Goal: Task Accomplishment & Management: Manage account settings

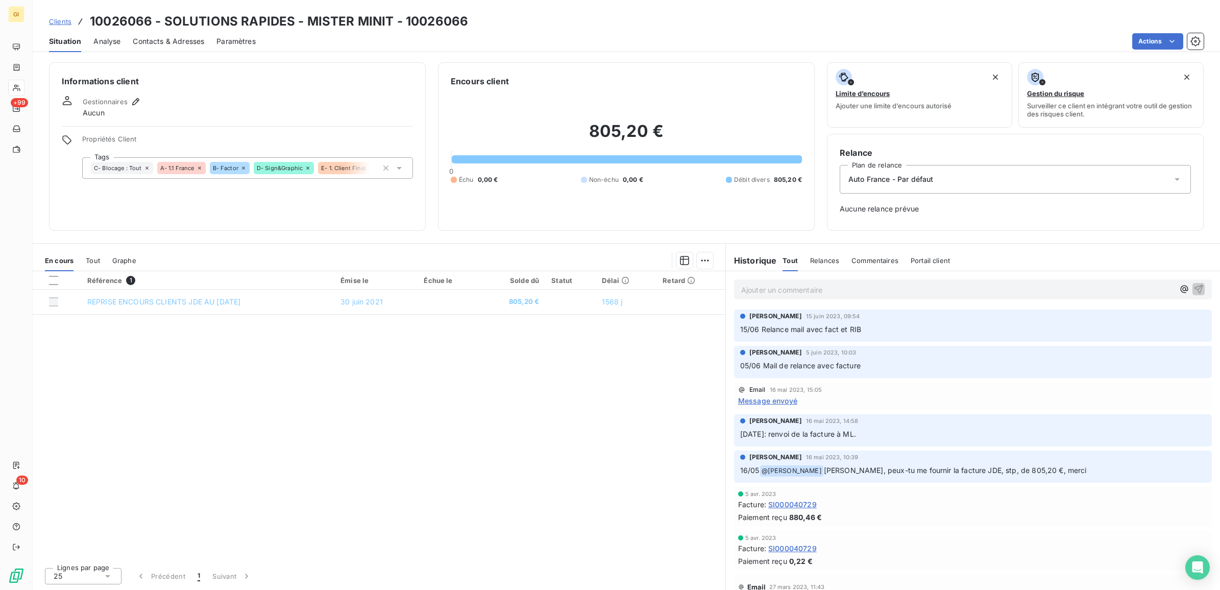
click at [52, 21] on span "Clients" at bounding box center [60, 21] width 22 height 8
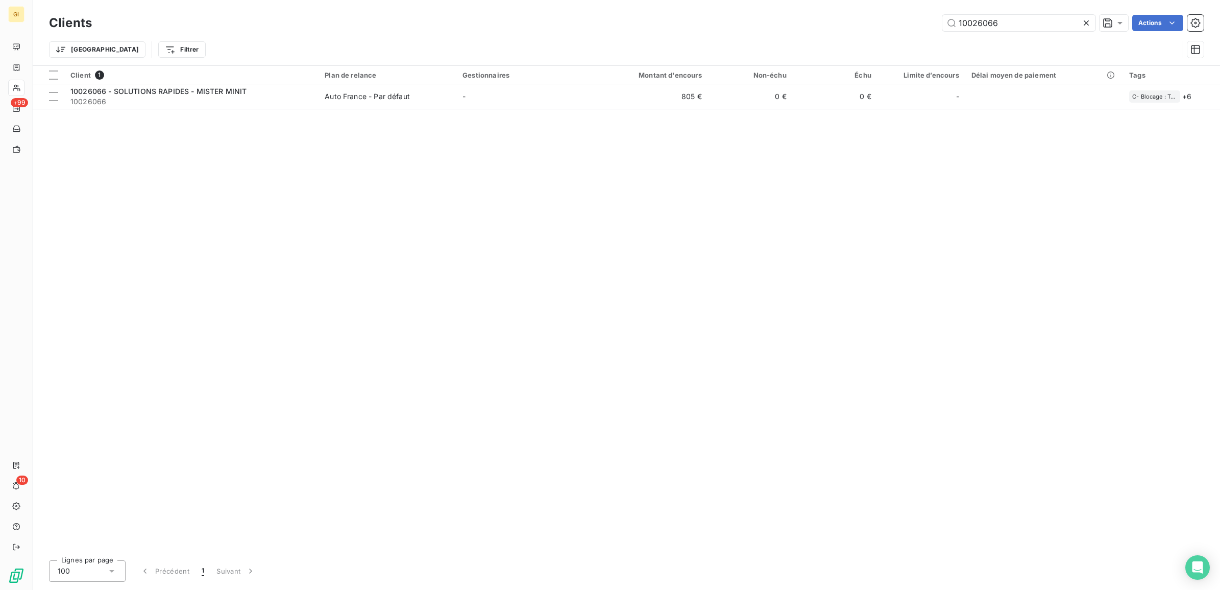
drag, startPoint x: 1027, startPoint y: 22, endPoint x: 873, endPoint y: 44, distance: 155.2
click at [873, 44] on div "Clients 10026066 Actions Trier Filtrer" at bounding box center [626, 38] width 1155 height 53
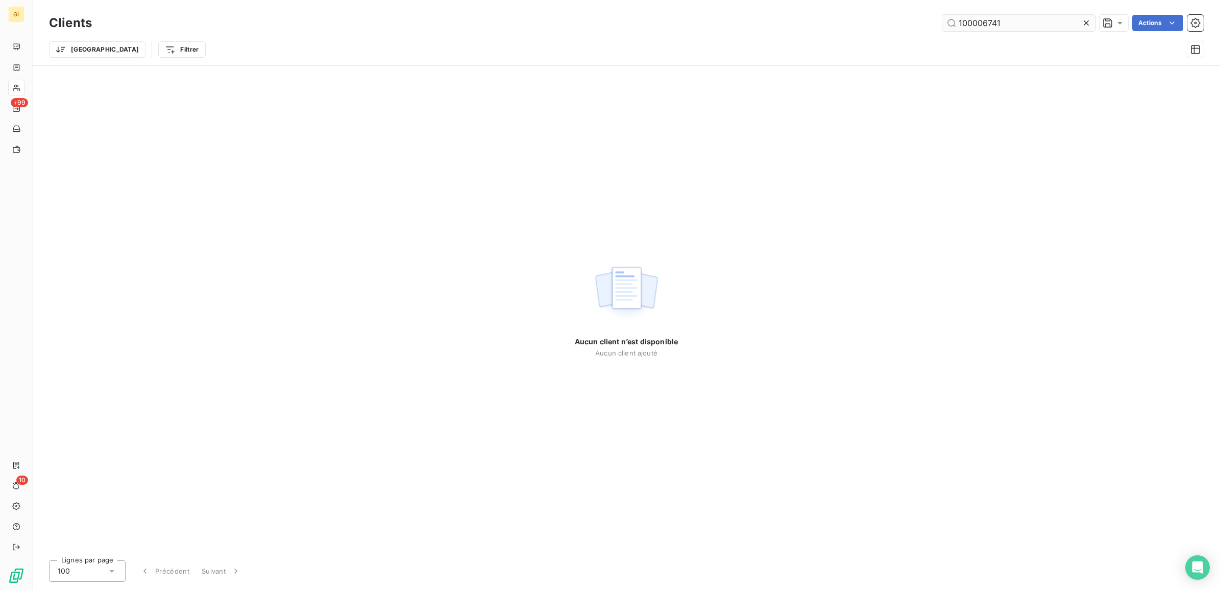
click at [966, 25] on input "100006741" at bounding box center [1018, 23] width 153 height 16
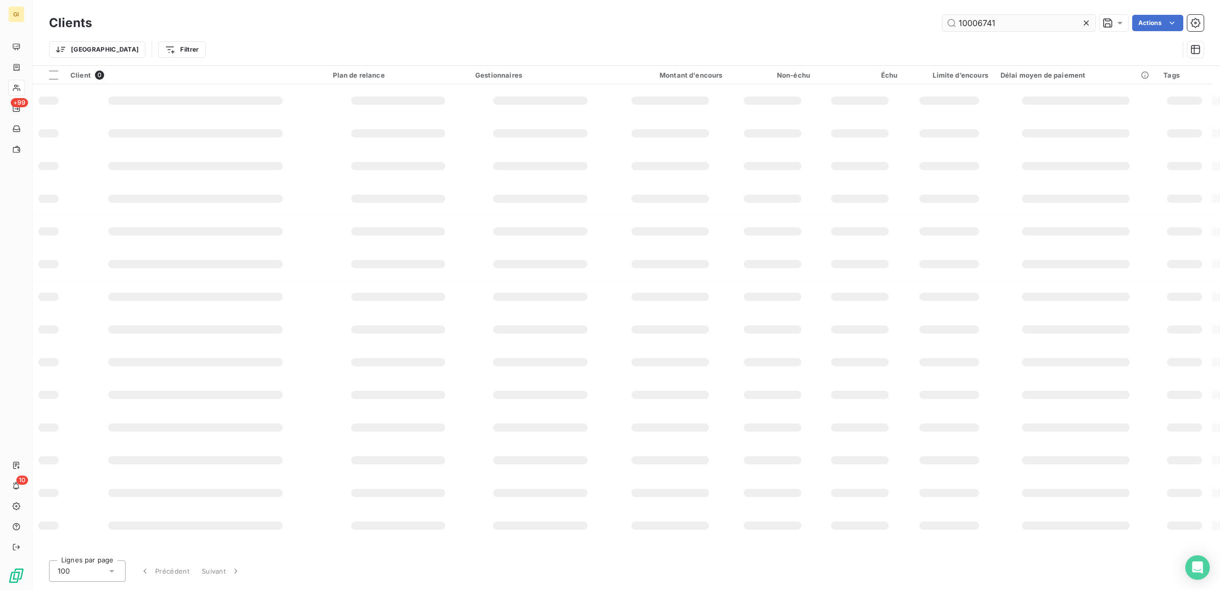
type input "10006741"
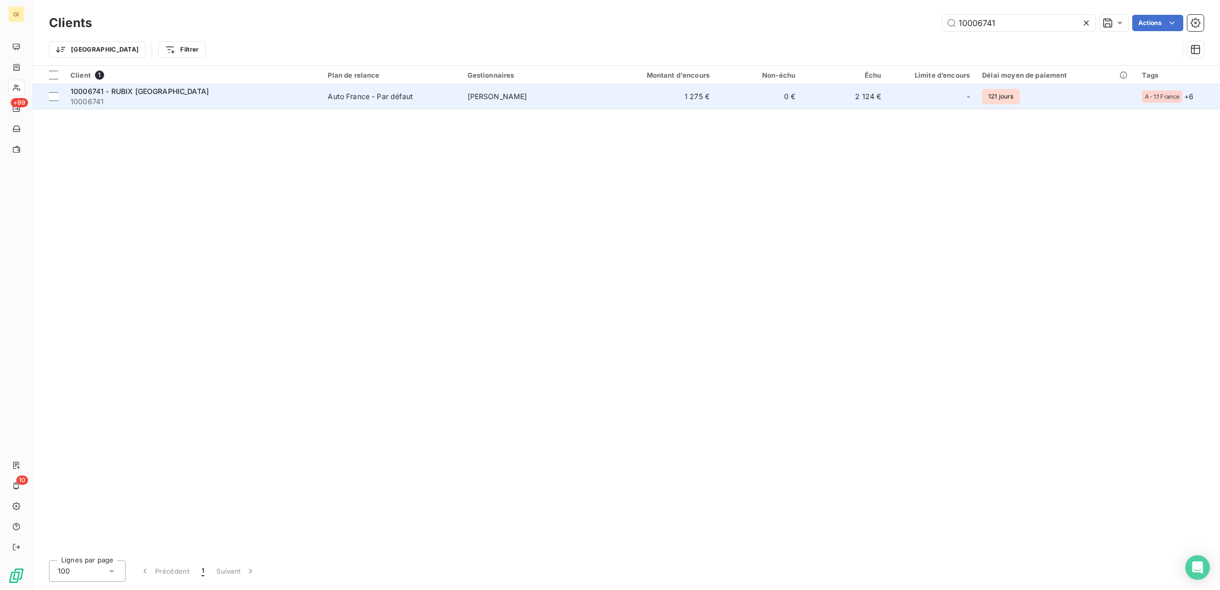
click at [254, 96] on span "10006741" at bounding box center [192, 101] width 245 height 10
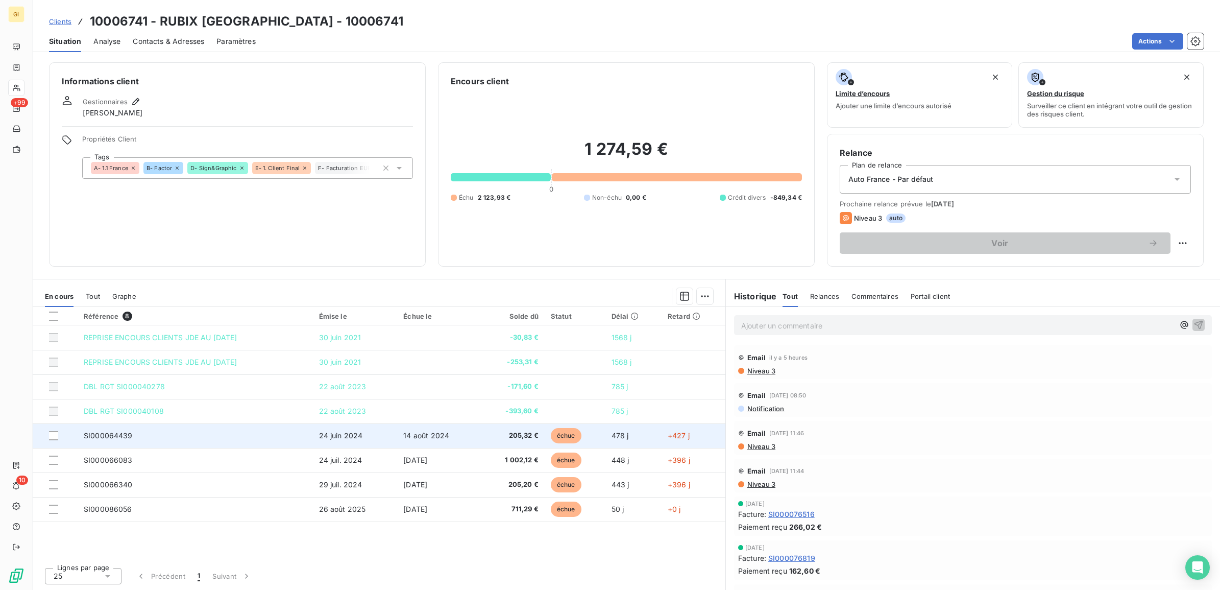
click at [295, 436] on td "SI000064439" at bounding box center [195, 435] width 235 height 25
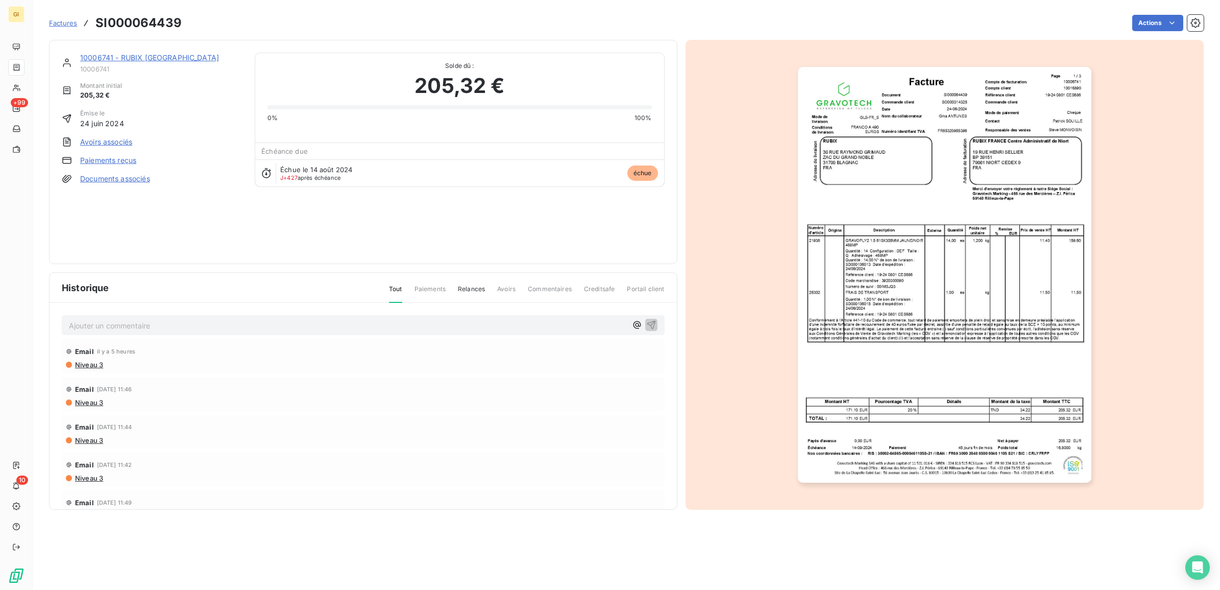
click at [110, 161] on link "Paiements reçus" at bounding box center [108, 160] width 56 height 10
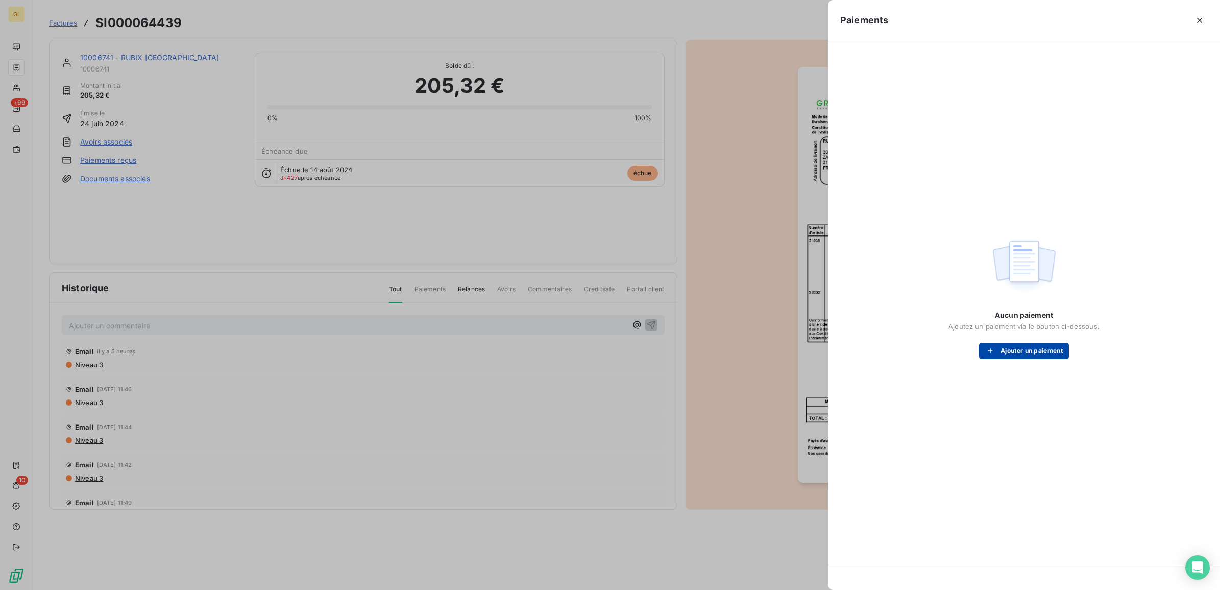
click at [1053, 349] on button "Ajouter un paiement" at bounding box center [1024, 351] width 90 height 16
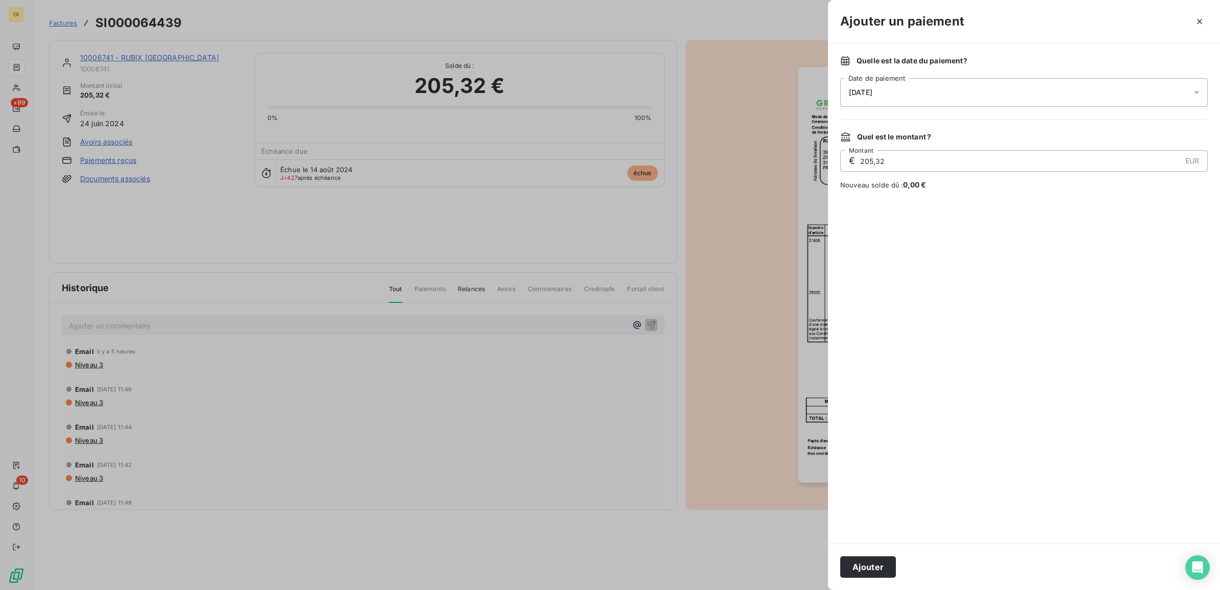
click at [938, 84] on div "[DATE]" at bounding box center [1024, 92] width 368 height 29
click at [971, 134] on icon "Go to previous month" at bounding box center [971, 136] width 5 height 8
click at [880, 134] on div "août 2025" at bounding box center [888, 136] width 57 height 16
click at [891, 133] on div "août 2025" at bounding box center [888, 136] width 57 height 16
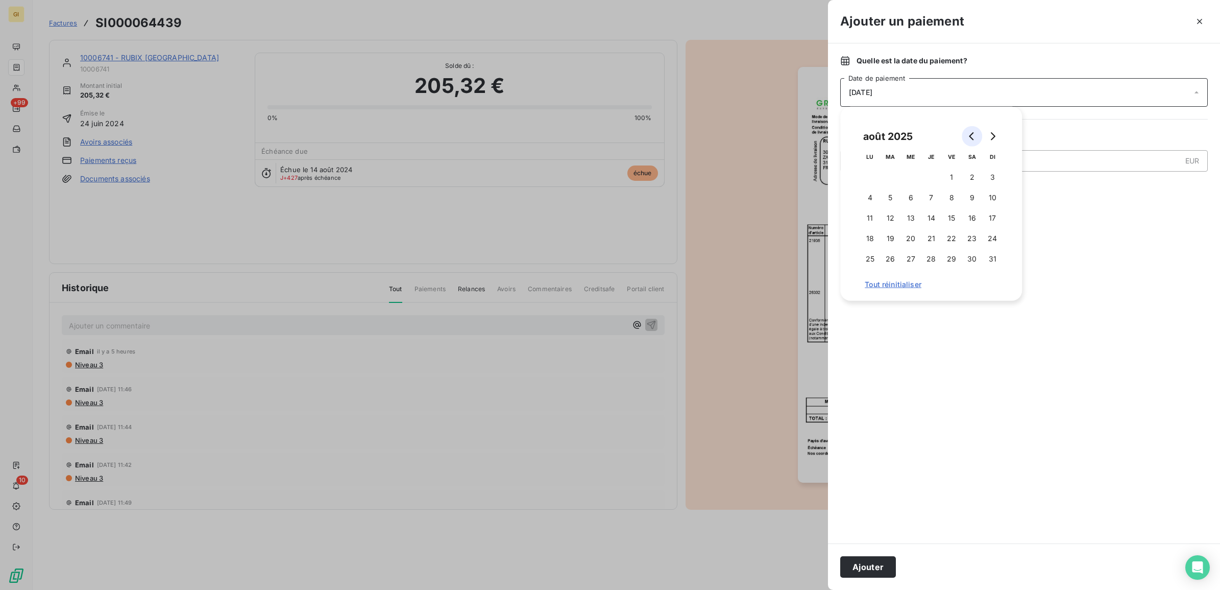
click at [969, 133] on icon "Go to previous month" at bounding box center [972, 136] width 8 height 8
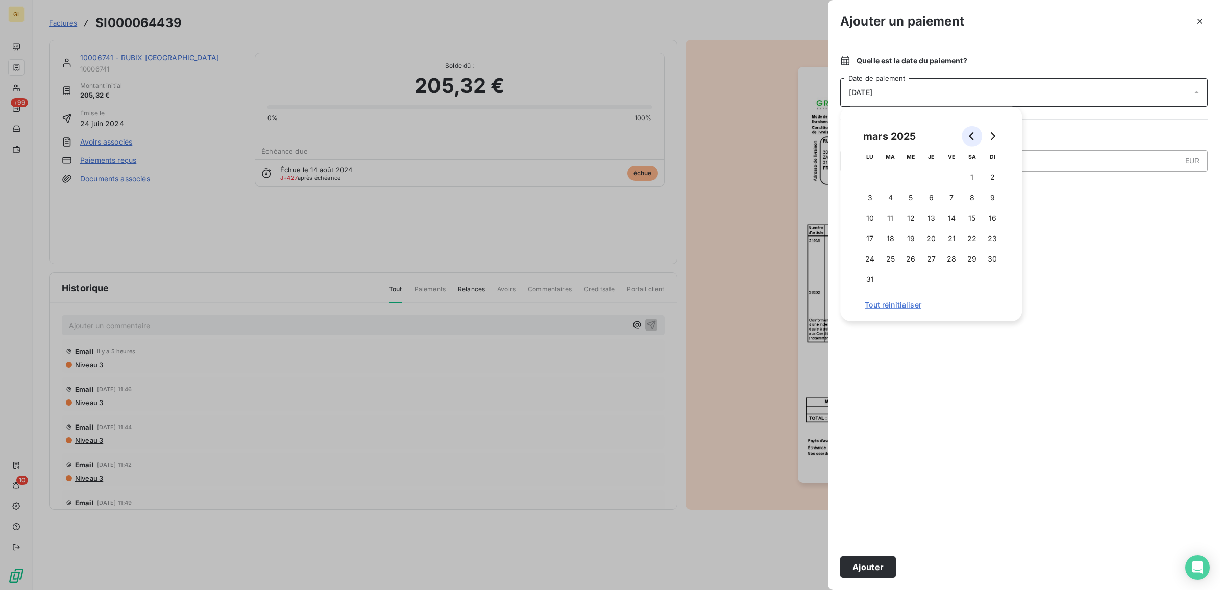
click at [969, 133] on icon "Go to previous month" at bounding box center [972, 136] width 8 height 8
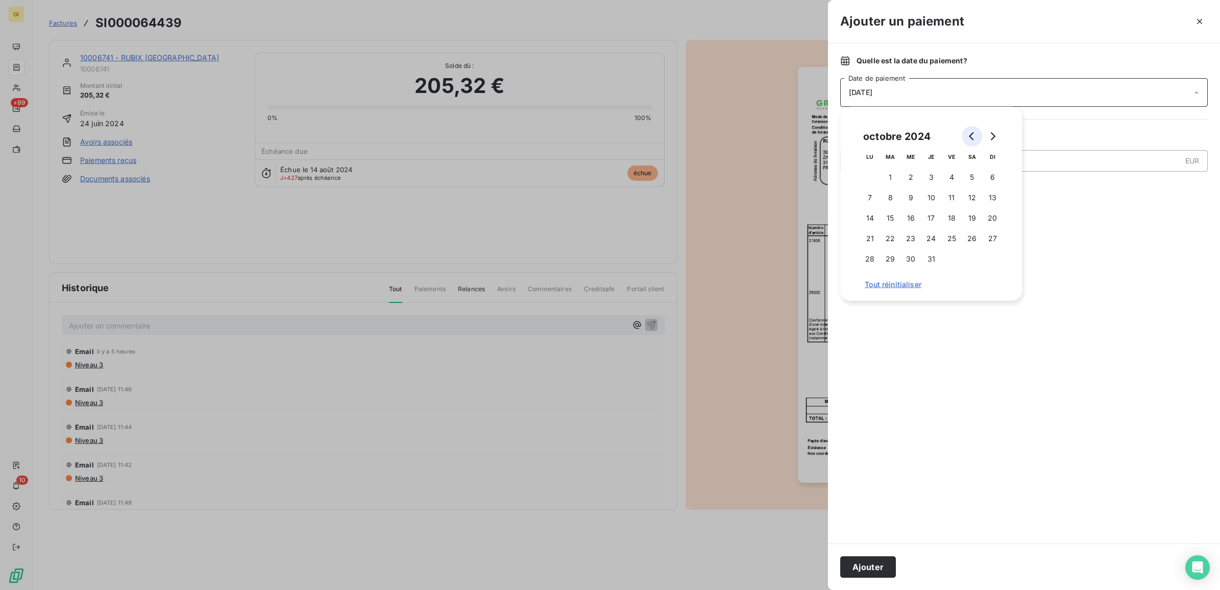
click at [969, 133] on icon "Go to previous month" at bounding box center [972, 136] width 8 height 8
click at [926, 213] on button "12" at bounding box center [931, 218] width 20 height 20
click at [856, 563] on button "Ajouter" at bounding box center [868, 566] width 56 height 21
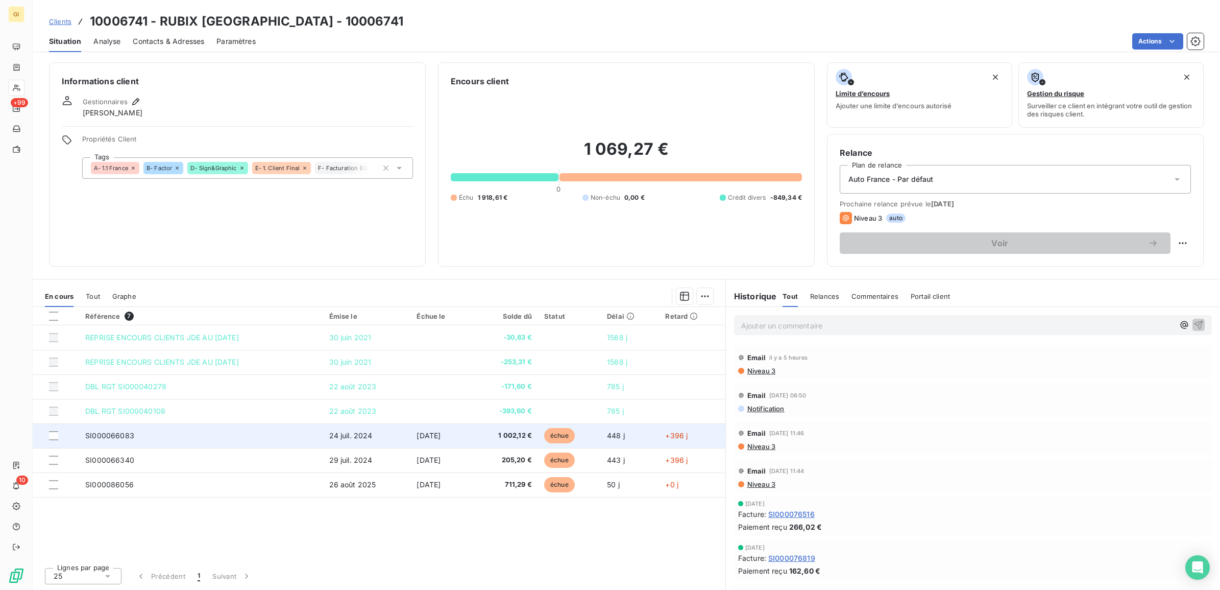
click at [200, 434] on td "SI000066083" at bounding box center [201, 435] width 244 height 25
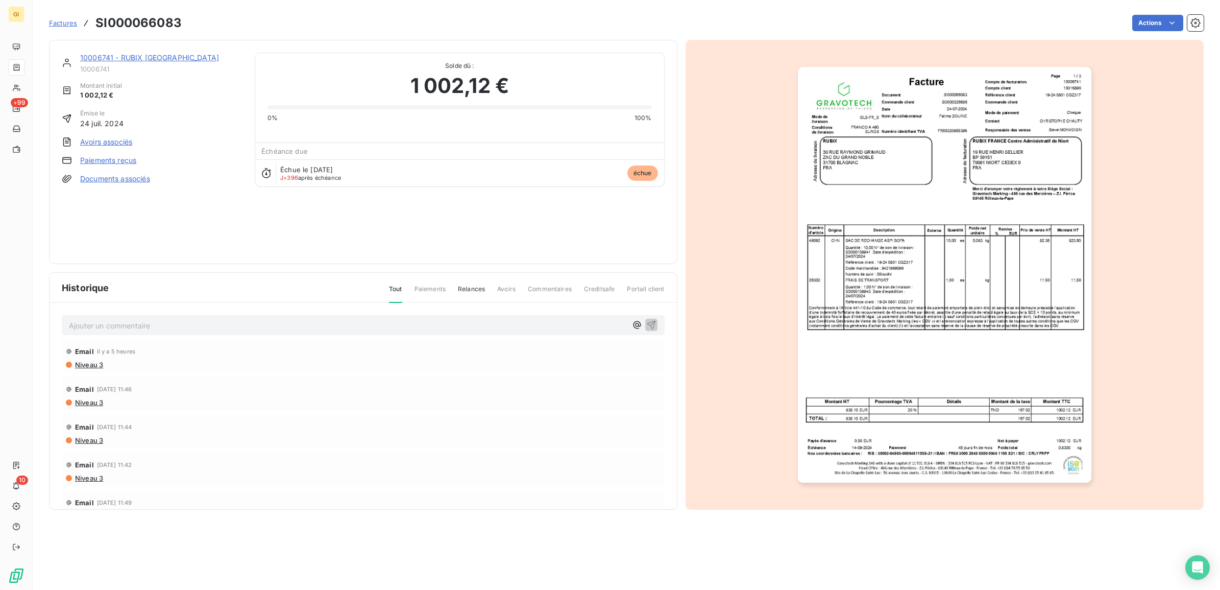
click at [124, 153] on div "10006741 - RUBIX FRANCE 10006741 Montant initial 1 002,12 € Émise le 24 juil. 2…" at bounding box center [152, 152] width 181 height 199
click at [129, 157] on link "Paiements reçus" at bounding box center [108, 160] width 56 height 10
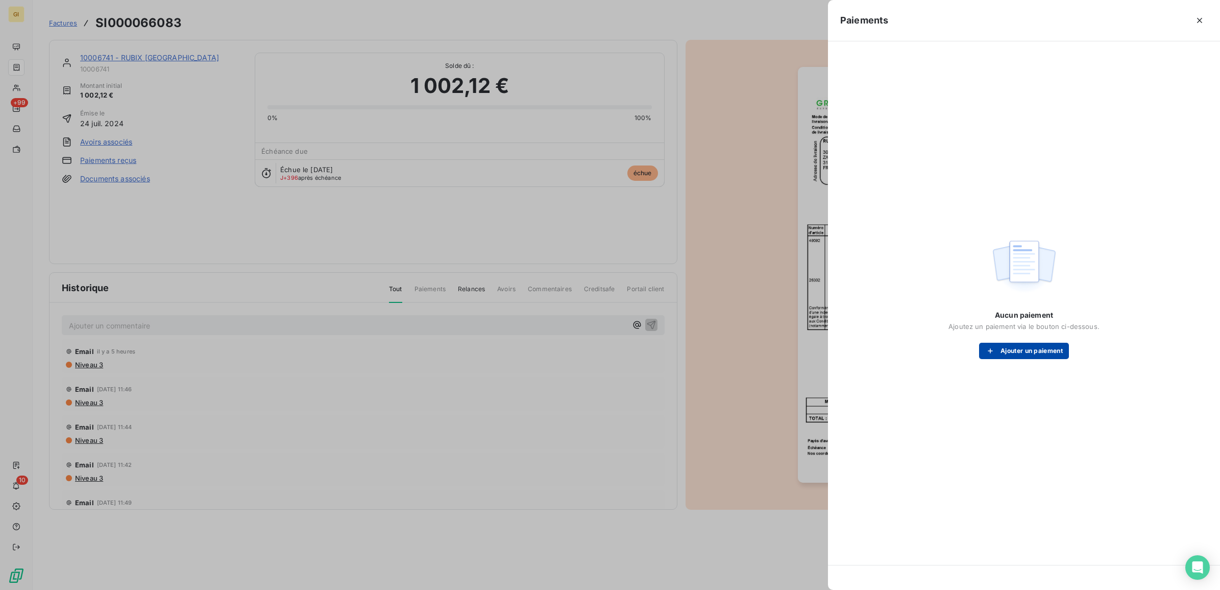
click at [1039, 354] on button "Ajouter un paiement" at bounding box center [1024, 351] width 90 height 16
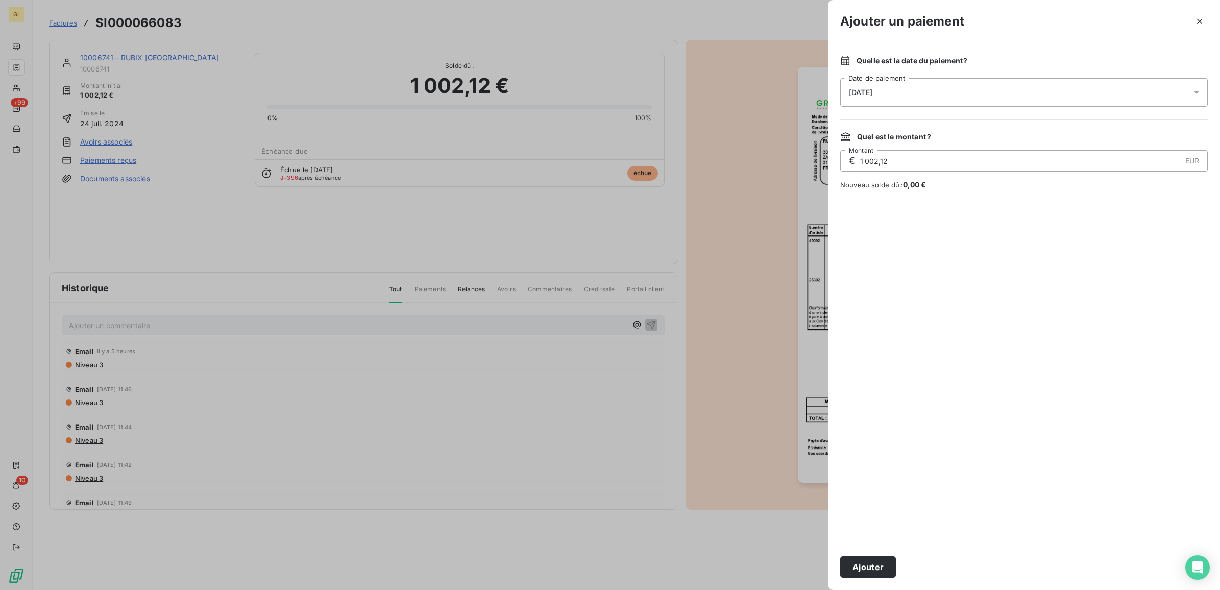
click at [999, 89] on div "[DATE]" at bounding box center [1024, 92] width 368 height 29
click at [974, 133] on icon "Go to previous month" at bounding box center [972, 136] width 8 height 8
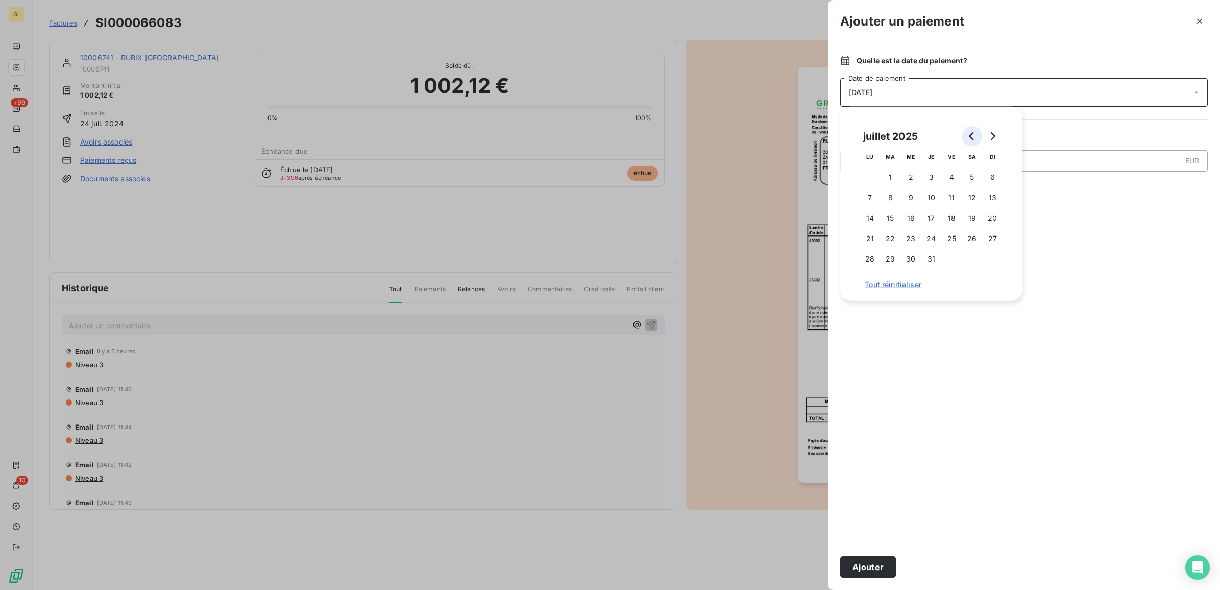
click at [974, 133] on icon "Go to previous month" at bounding box center [972, 136] width 8 height 8
click at [974, 132] on icon "Go to previous month" at bounding box center [972, 136] width 8 height 8
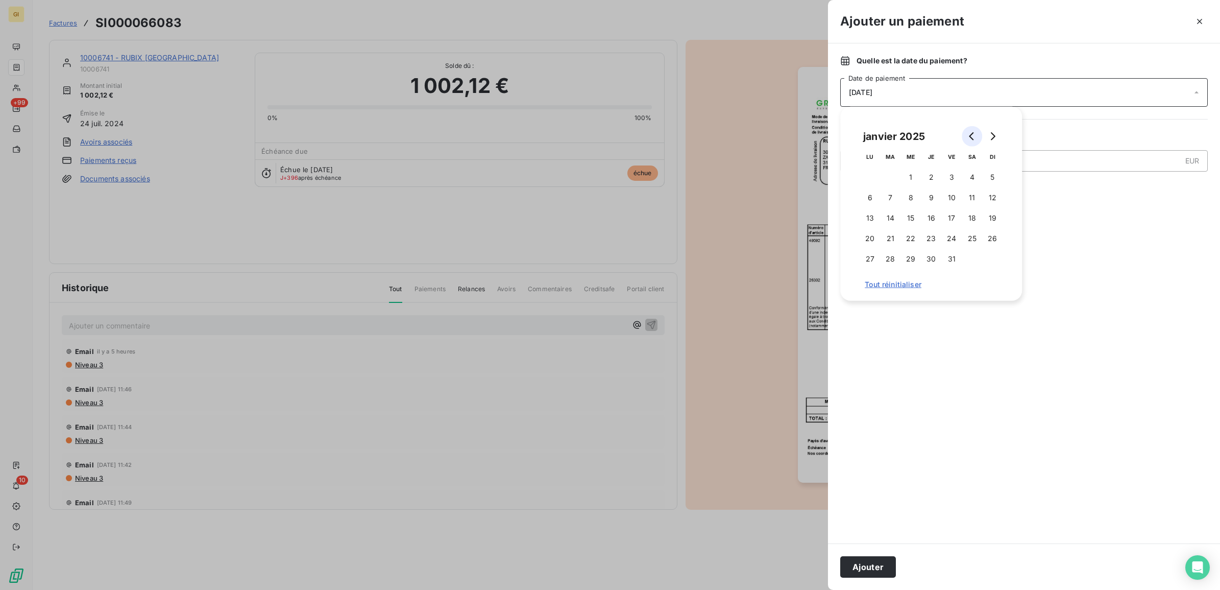
click at [974, 132] on icon "Go to previous month" at bounding box center [972, 136] width 8 height 8
click at [930, 215] on button "12" at bounding box center [931, 218] width 20 height 20
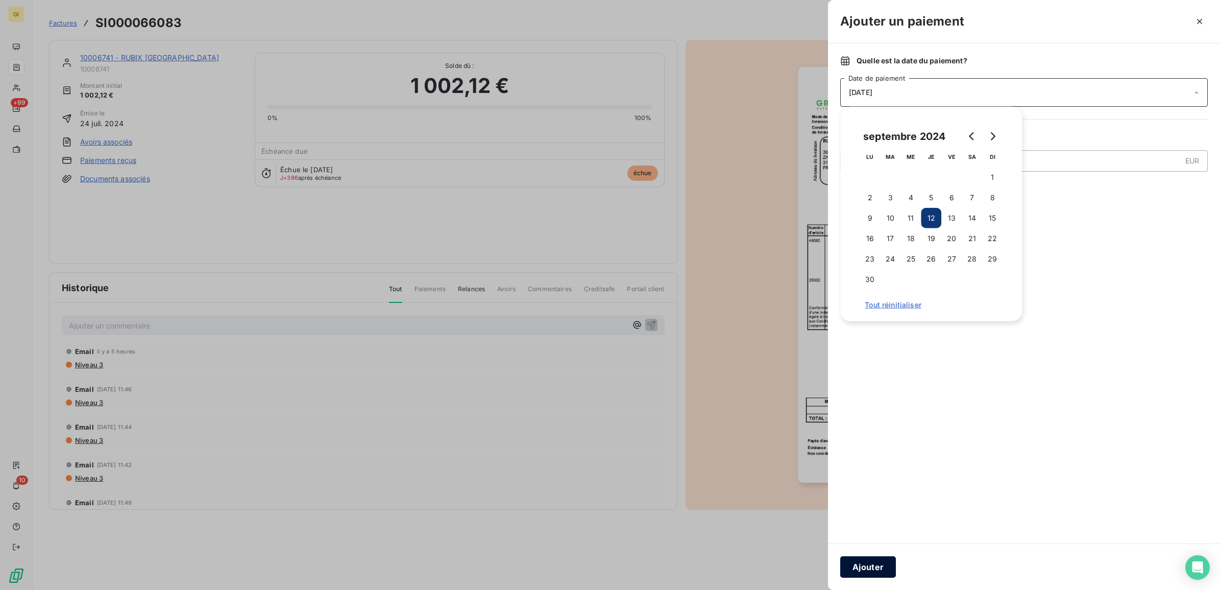
click at [856, 562] on button "Ajouter" at bounding box center [868, 566] width 56 height 21
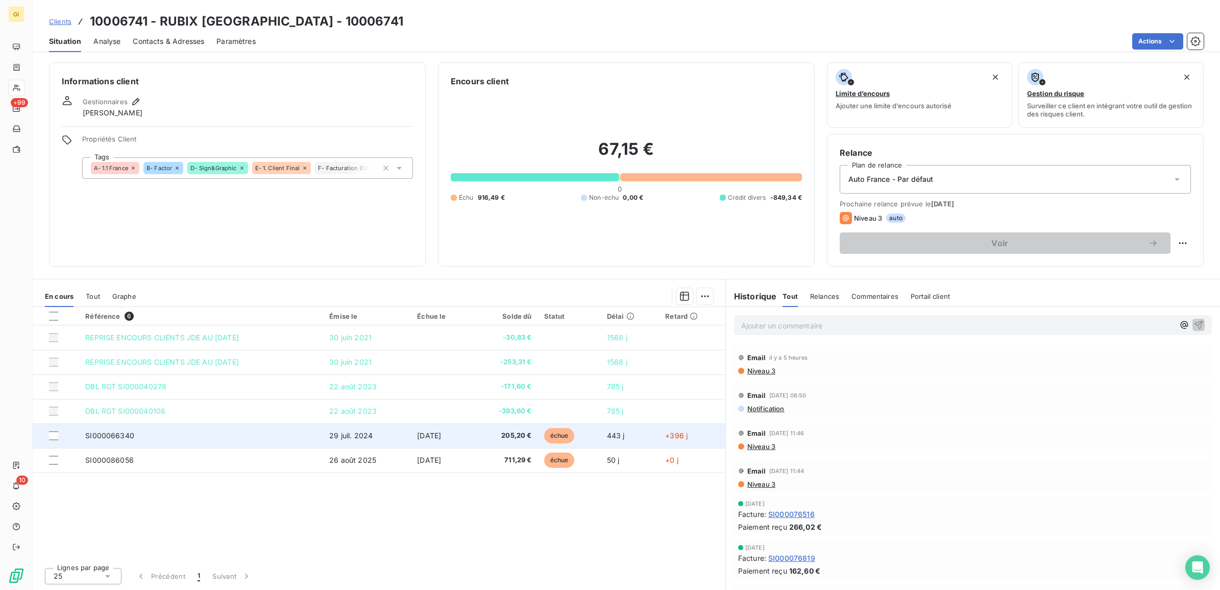
click at [310, 430] on td "SI000066340" at bounding box center [201, 435] width 244 height 25
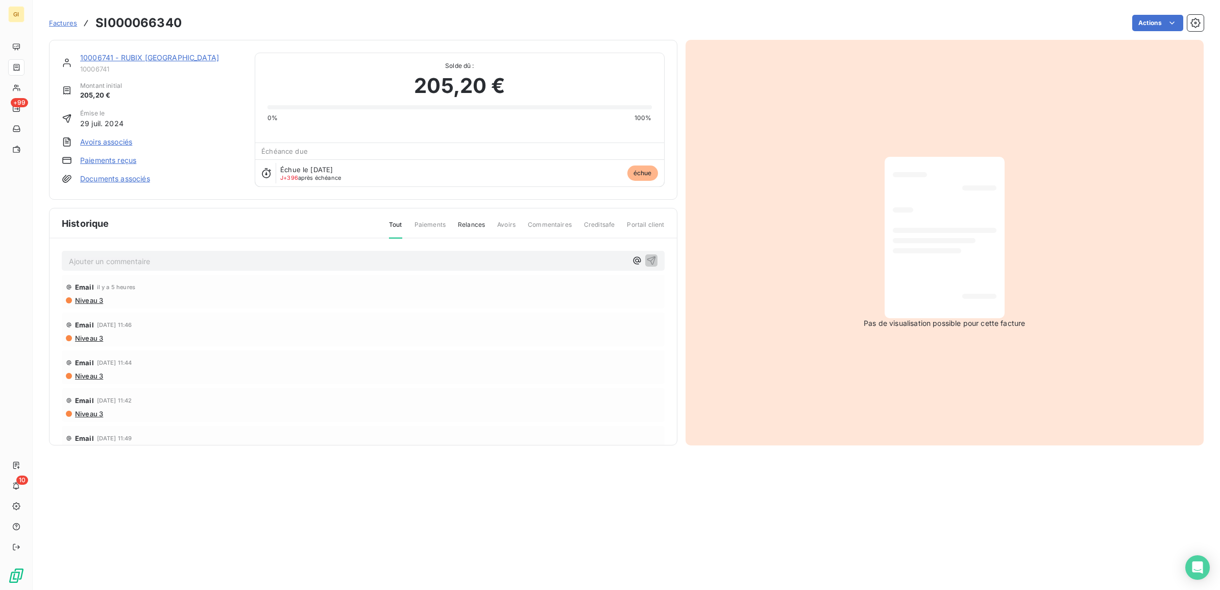
click at [98, 156] on link "Paiements reçus" at bounding box center [108, 160] width 56 height 10
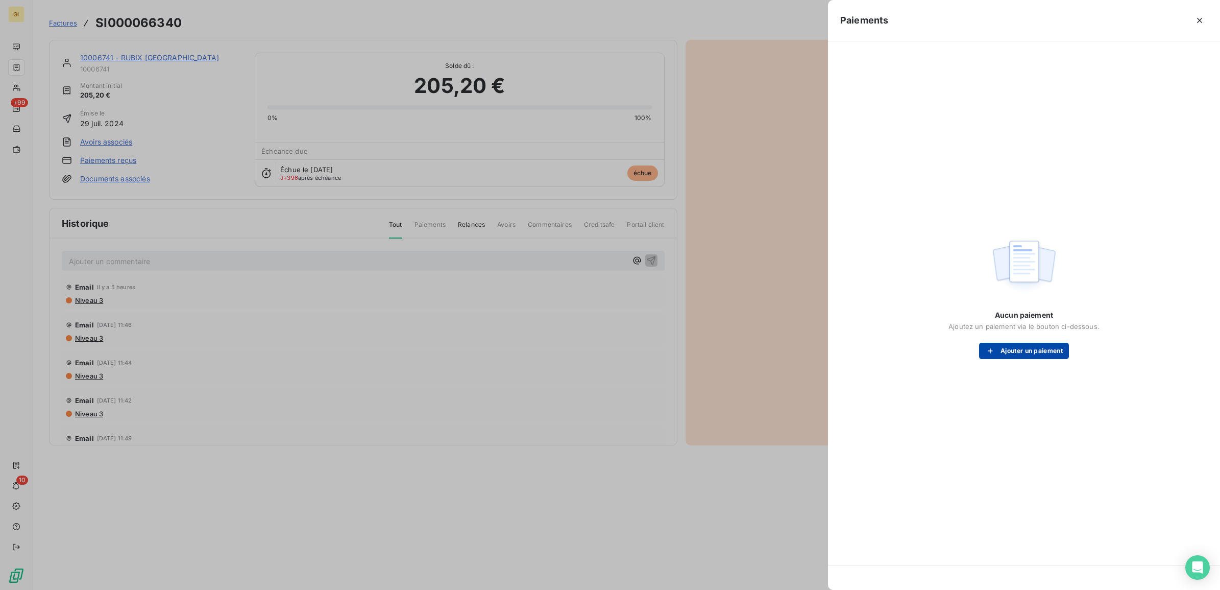
click at [1009, 346] on button "Ajouter un paiement" at bounding box center [1024, 351] width 90 height 16
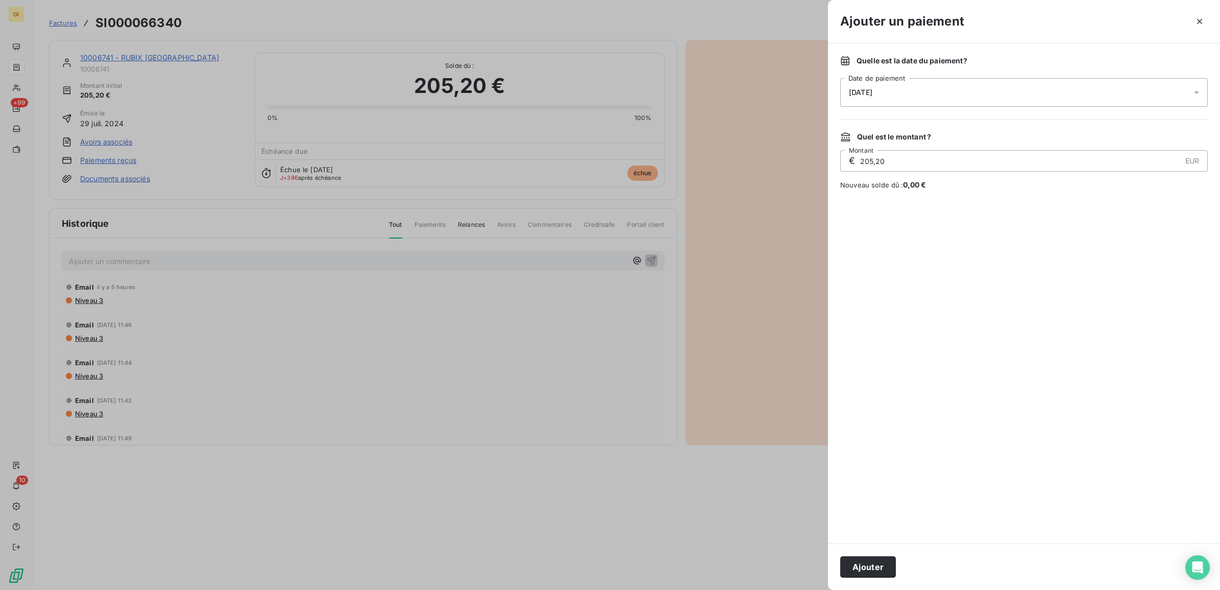
click at [896, 91] on div "[DATE]" at bounding box center [1024, 92] width 368 height 29
click at [968, 132] on icon "Go to previous month" at bounding box center [972, 136] width 8 height 8
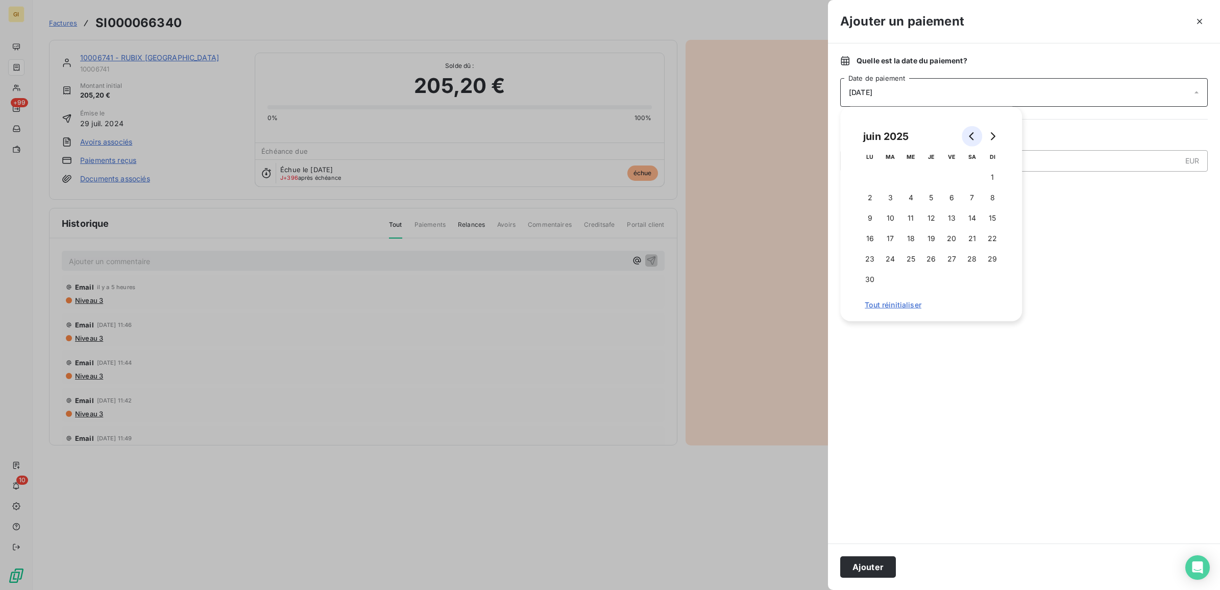
click at [968, 132] on icon "Go to previous month" at bounding box center [972, 136] width 8 height 8
click at [968, 133] on icon "Go to previous month" at bounding box center [972, 136] width 8 height 8
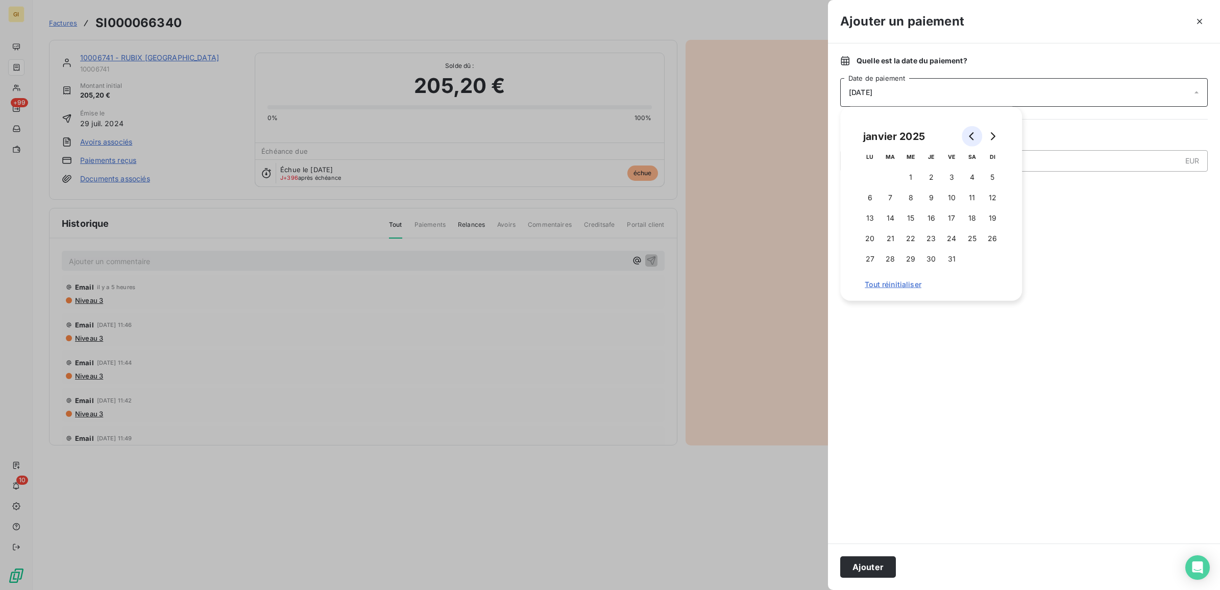
click at [968, 133] on icon "Go to previous month" at bounding box center [972, 136] width 8 height 8
click at [968, 134] on icon "Go to previous month" at bounding box center [972, 136] width 8 height 8
click at [928, 215] on button "12" at bounding box center [931, 218] width 20 height 20
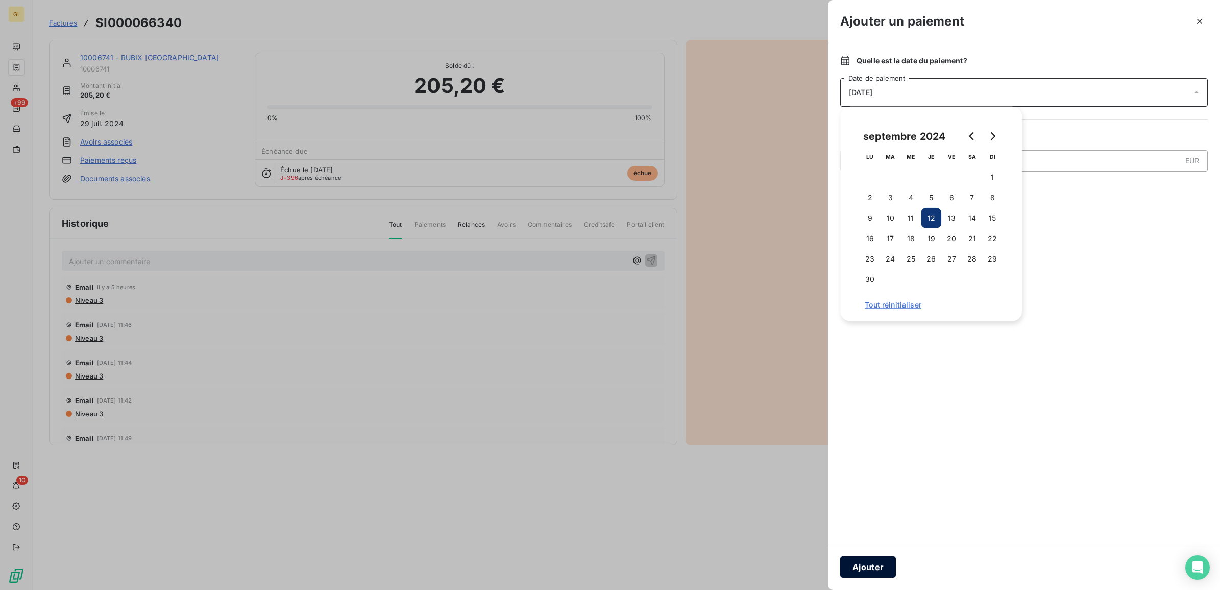
click at [871, 565] on button "Ajouter" at bounding box center [868, 566] width 56 height 21
